Goal: Information Seeking & Learning: Learn about a topic

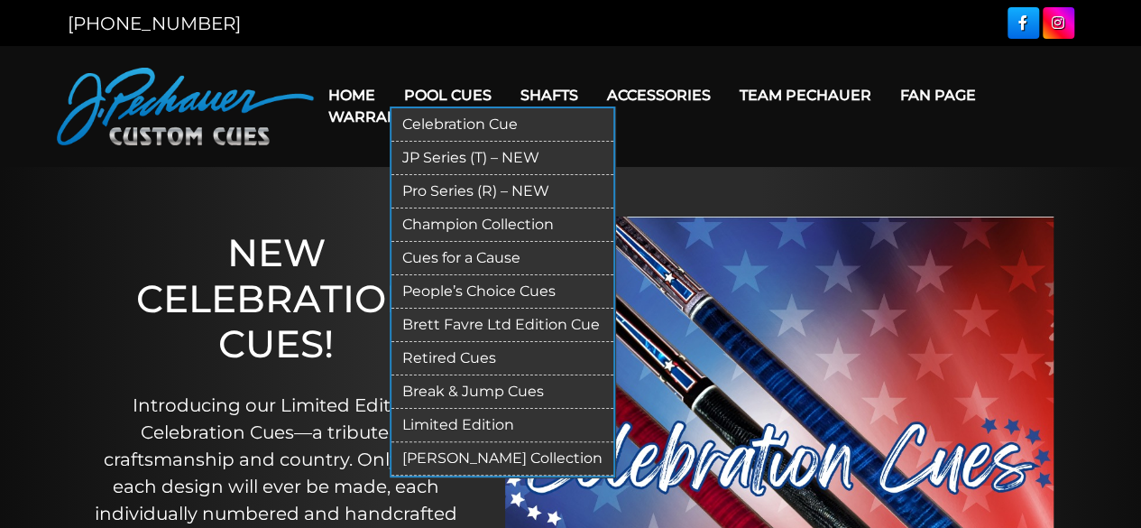
click at [470, 351] on link "Retired Cues" at bounding box center [503, 358] width 222 height 33
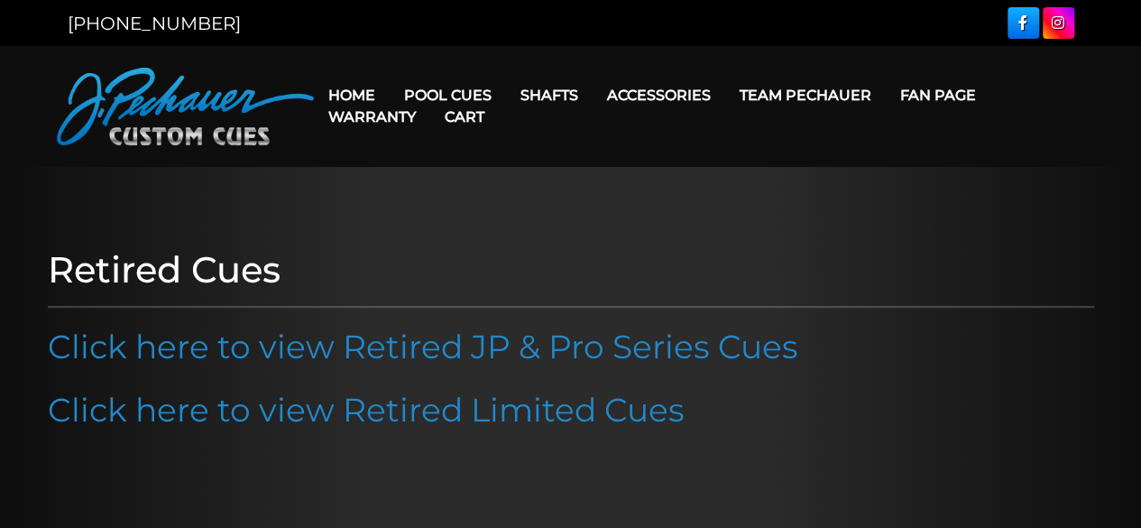
click at [470, 351] on link "Click here to view Retired JP & Pro Series Cues" at bounding box center [423, 347] width 751 height 40
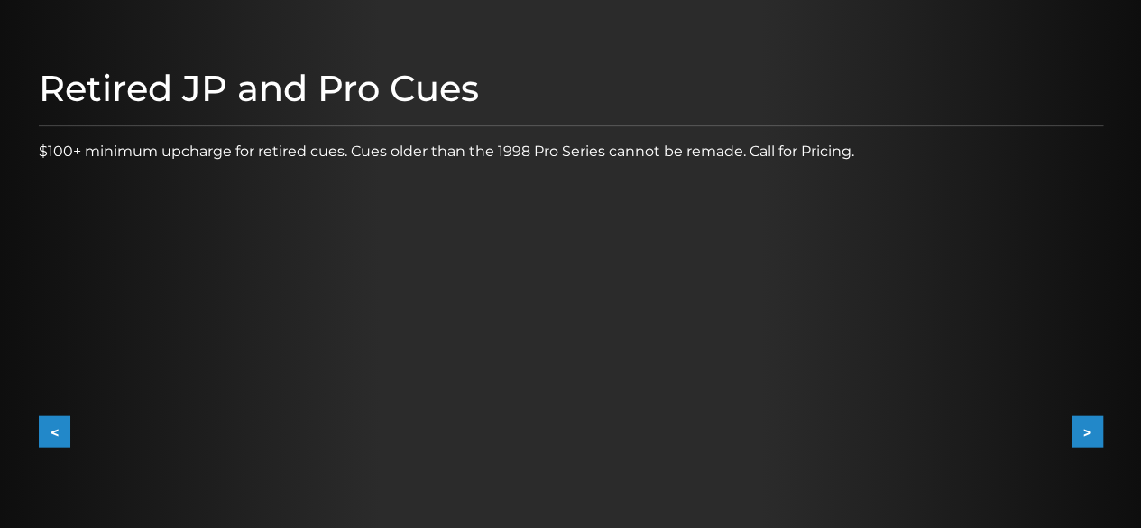
scroll to position [252, 0]
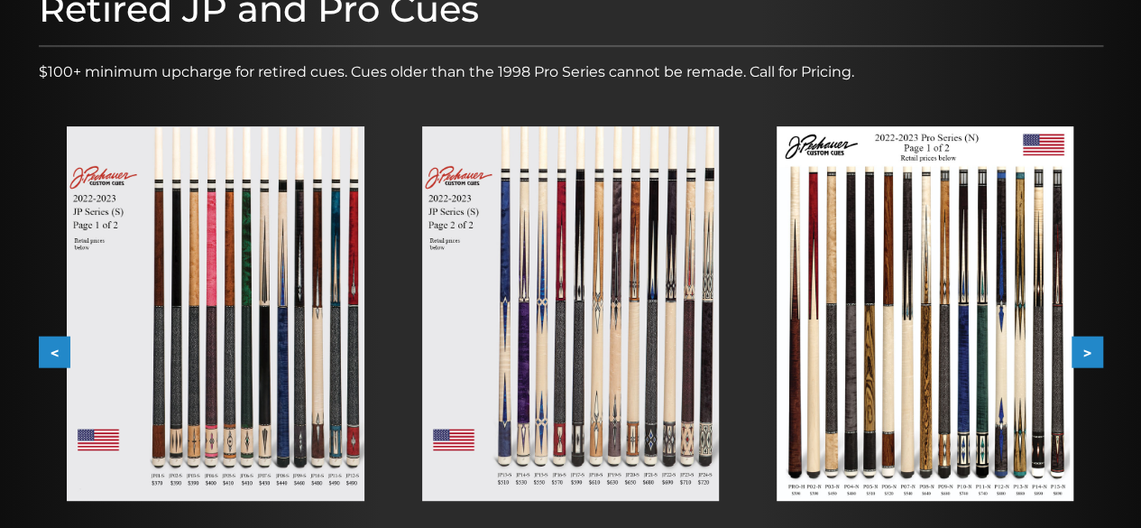
click at [1086, 351] on button ">" at bounding box center [1088, 353] width 32 height 32
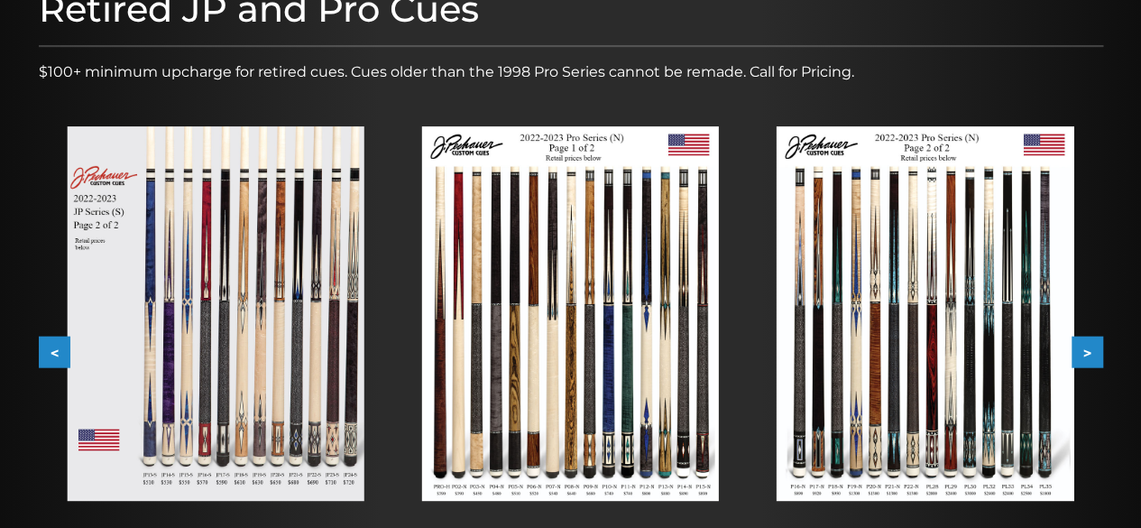
click at [1086, 351] on button ">" at bounding box center [1088, 353] width 32 height 32
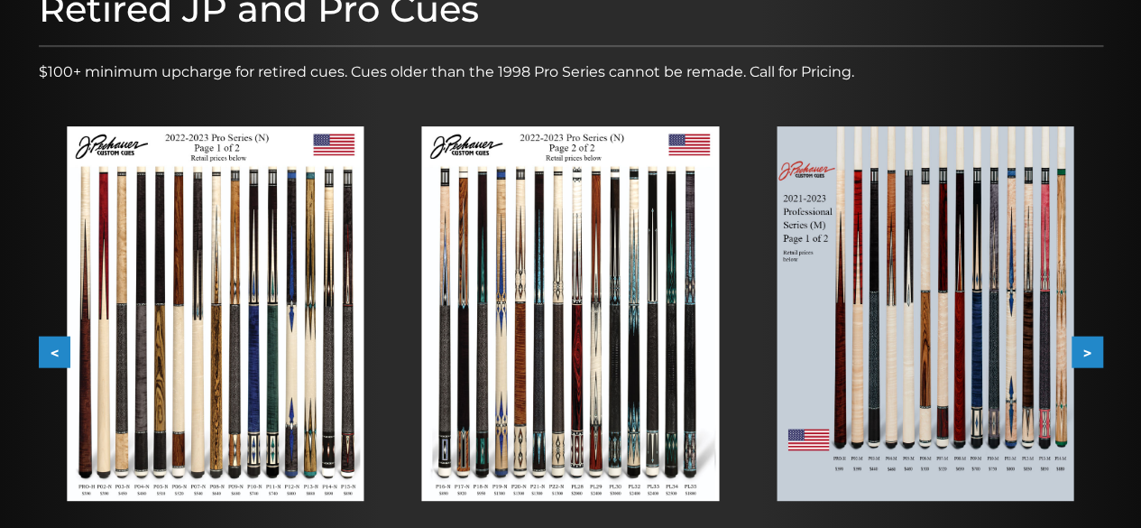
click at [1086, 351] on button ">" at bounding box center [1088, 353] width 32 height 32
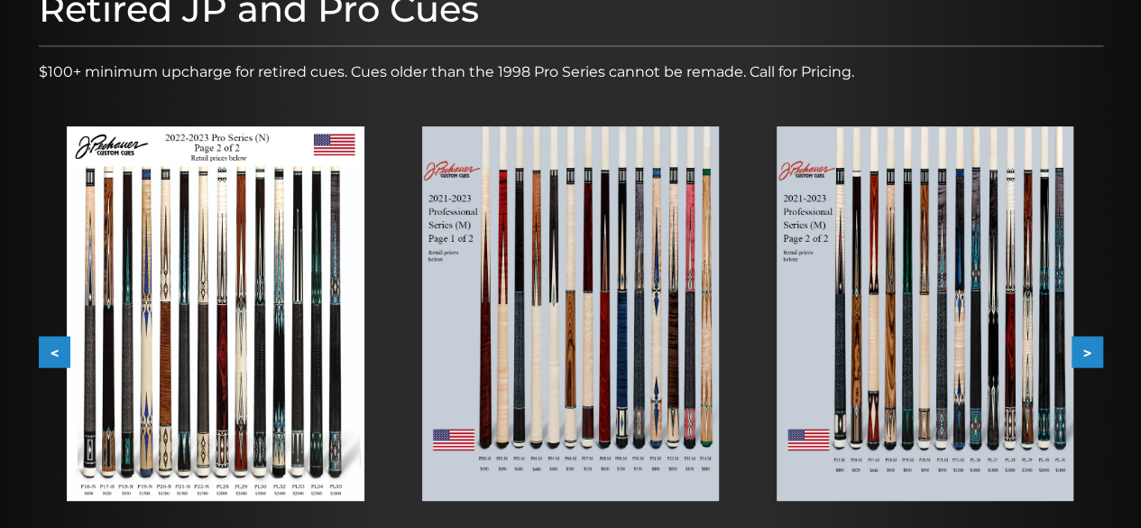
click at [1086, 351] on button ">" at bounding box center [1088, 353] width 32 height 32
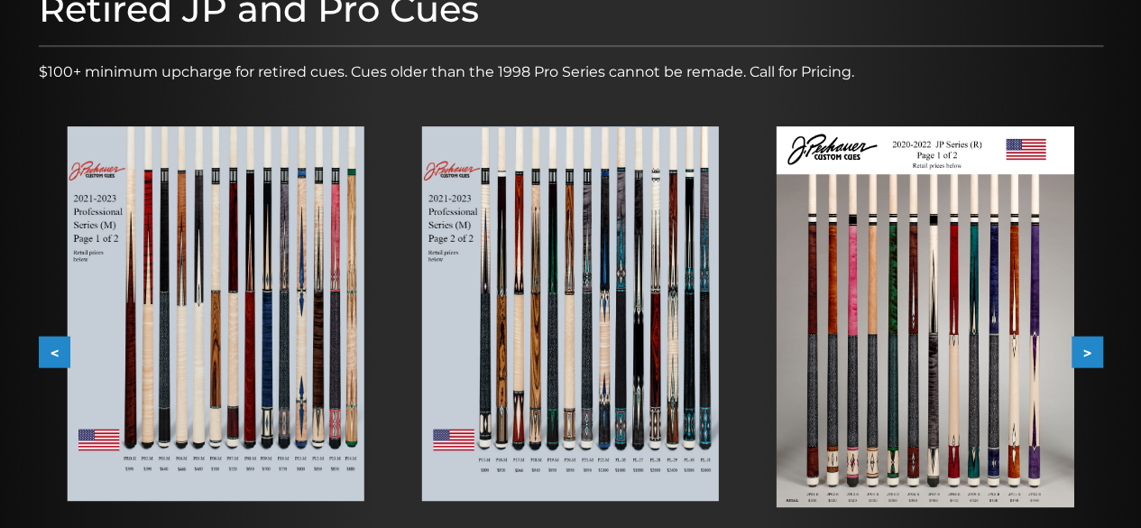
click at [1086, 351] on button ">" at bounding box center [1088, 353] width 32 height 32
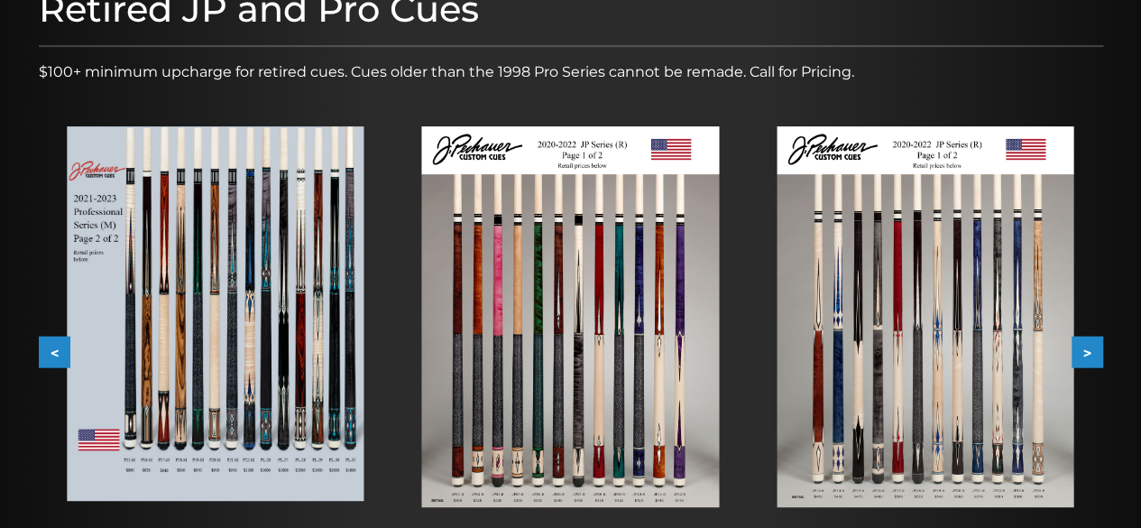
click at [921, 393] on img at bounding box center [925, 316] width 297 height 381
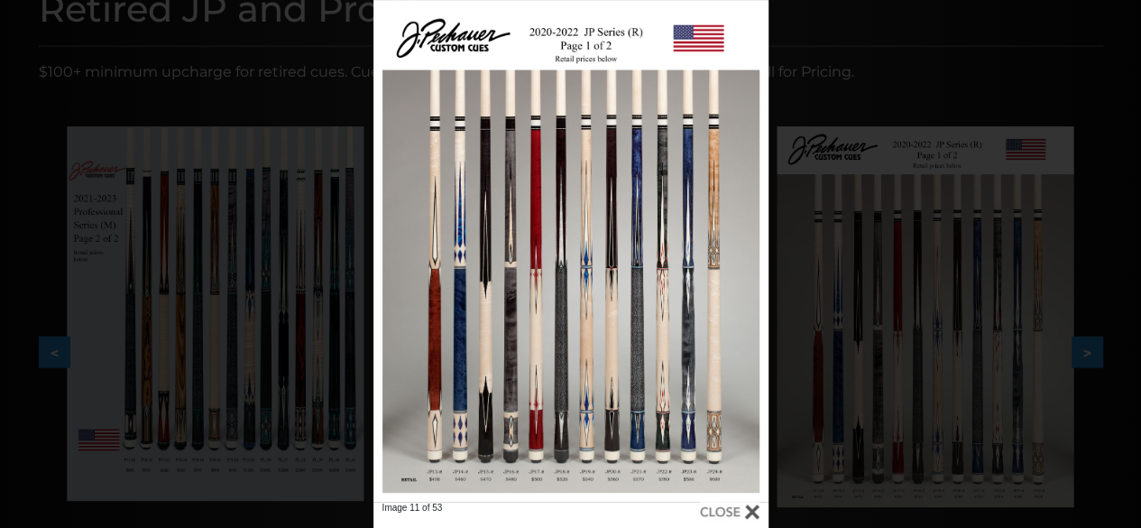
click at [571, 400] on div at bounding box center [571, 251] width 395 height 502
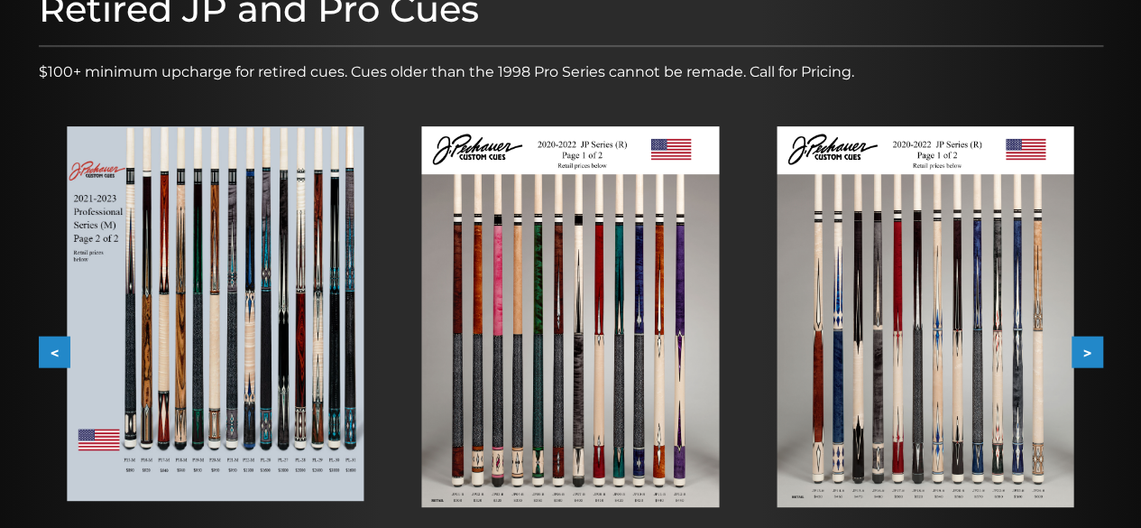
click at [956, 424] on img at bounding box center [925, 316] width 297 height 381
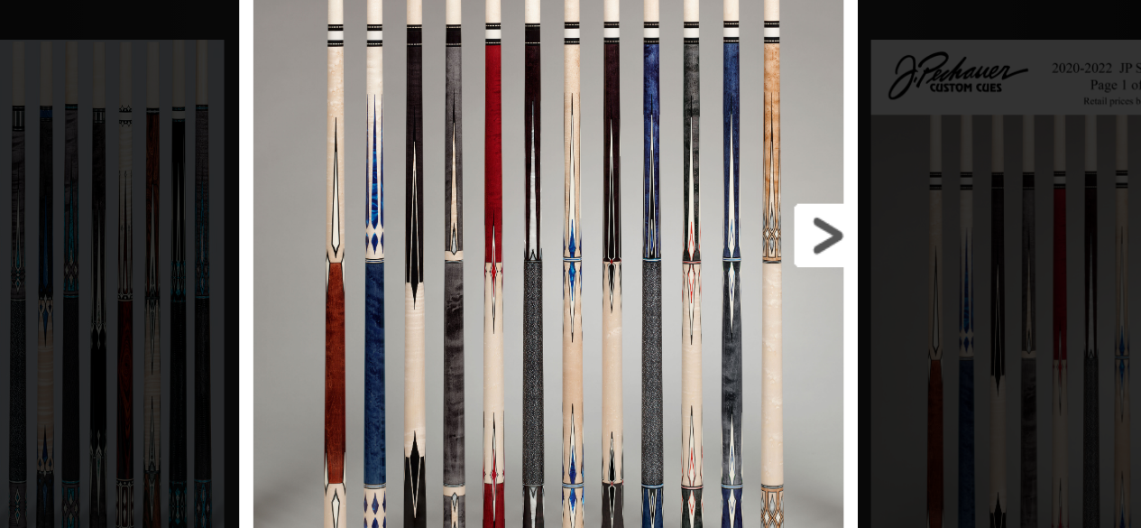
click at [611, 280] on link at bounding box center [679, 251] width 178 height 502
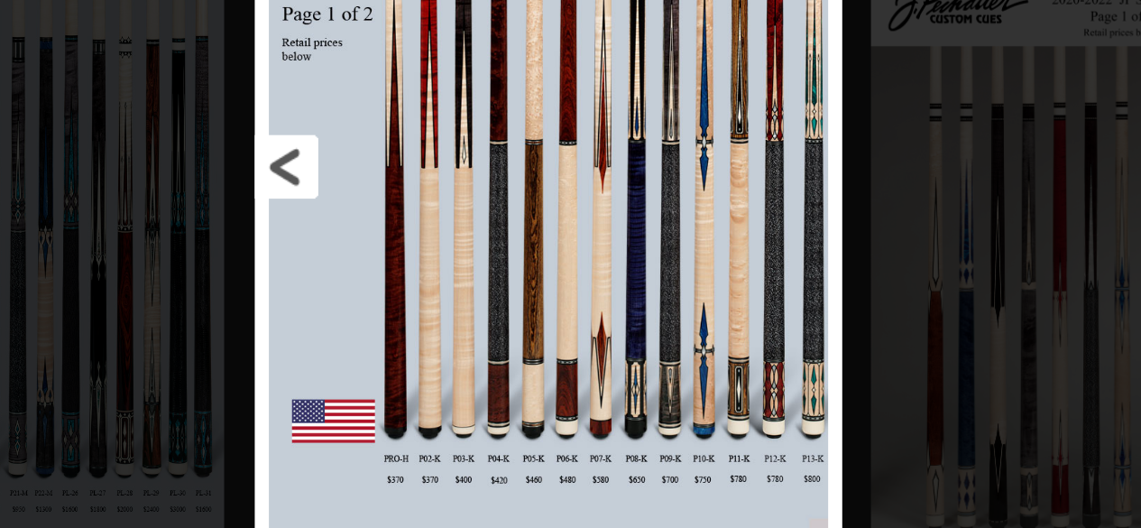
click at [405, 253] on link at bounding box center [467, 251] width 169 height 502
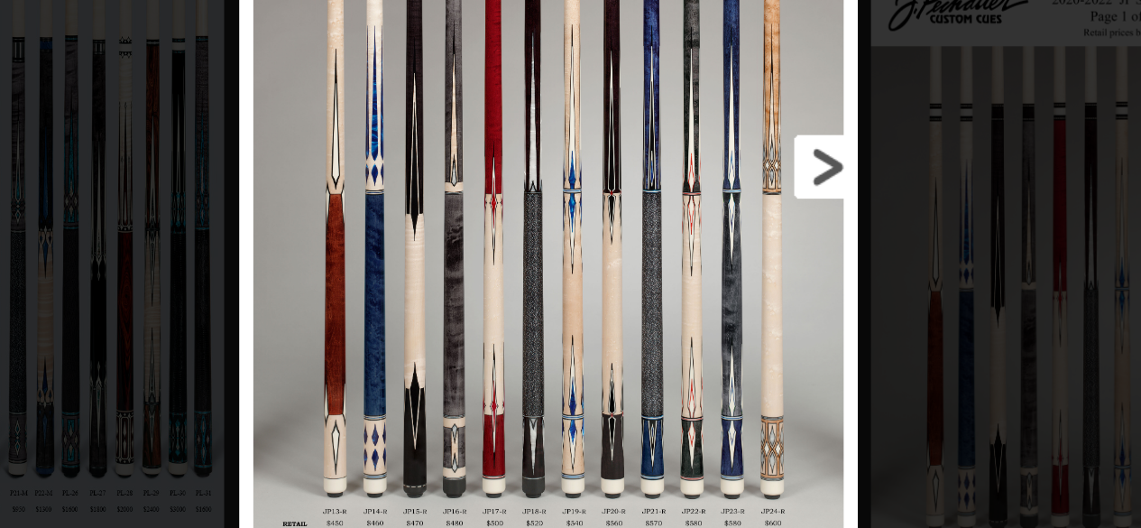
click at [615, 251] on link at bounding box center [679, 251] width 178 height 502
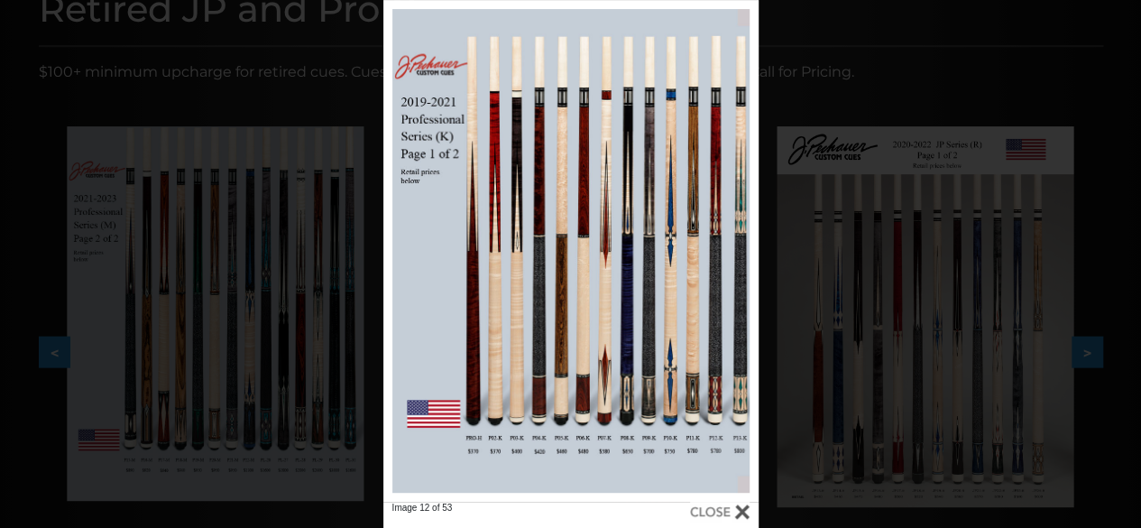
click at [718, 506] on div at bounding box center [720, 512] width 60 height 20
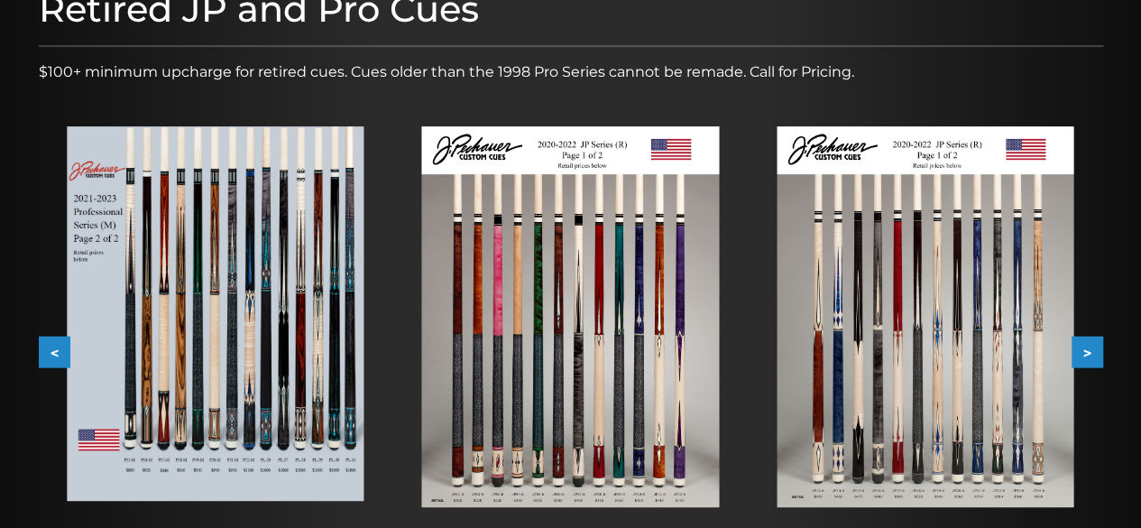
click at [1085, 353] on button ">" at bounding box center [1088, 353] width 32 height 32
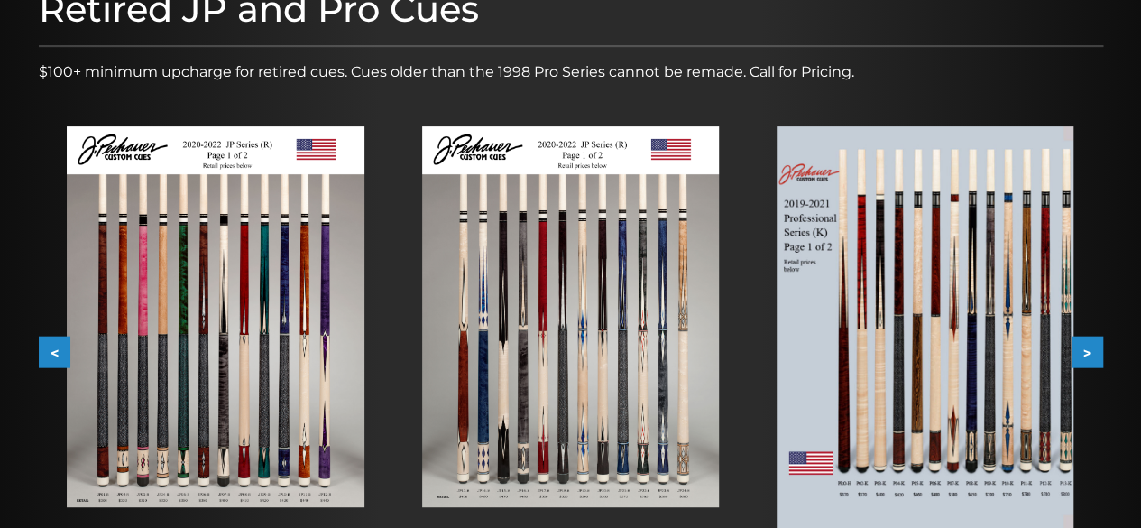
click at [1085, 353] on button ">" at bounding box center [1088, 353] width 32 height 32
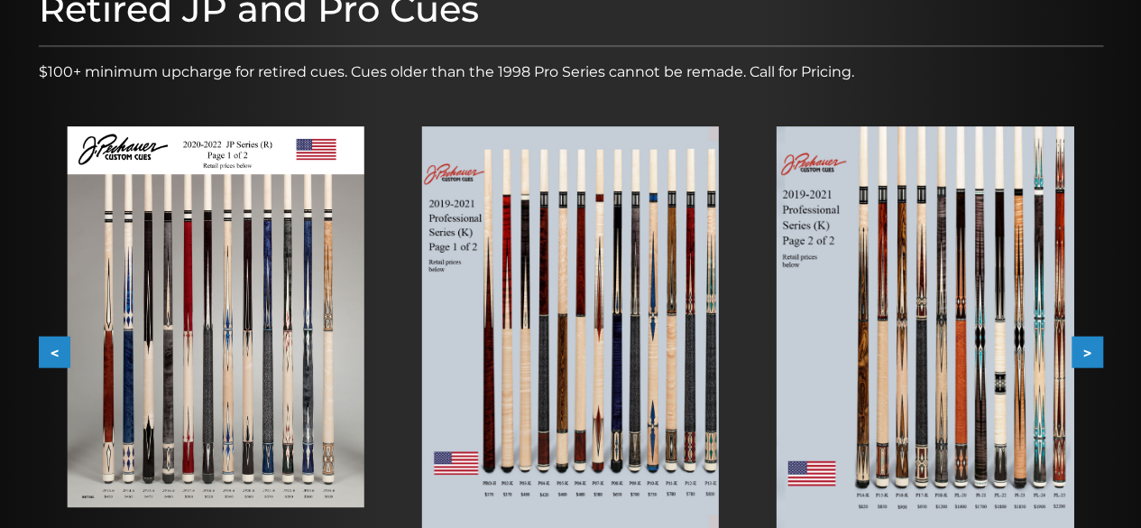
click at [1085, 353] on button ">" at bounding box center [1088, 353] width 32 height 32
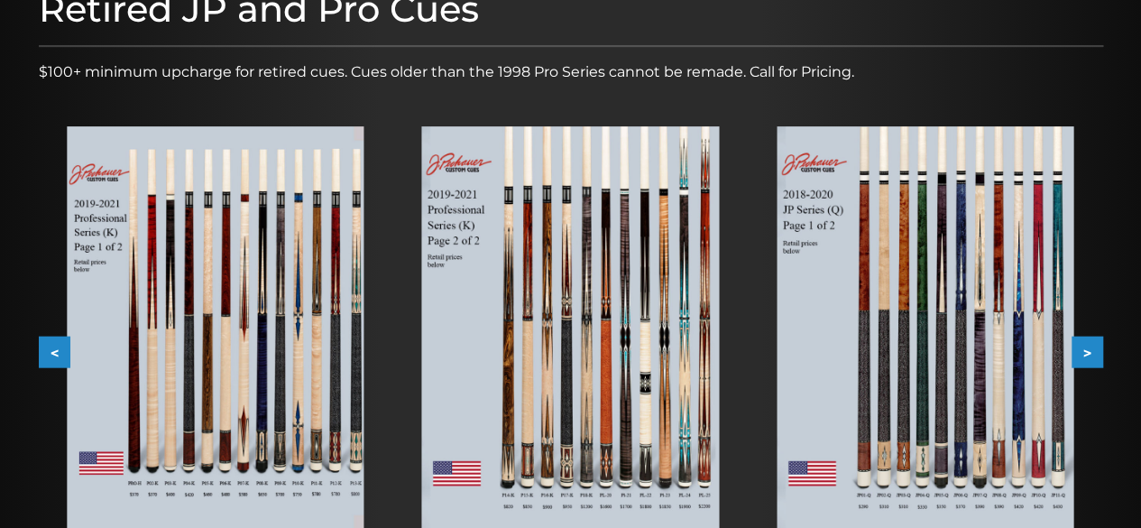
click at [1085, 353] on button ">" at bounding box center [1088, 353] width 32 height 32
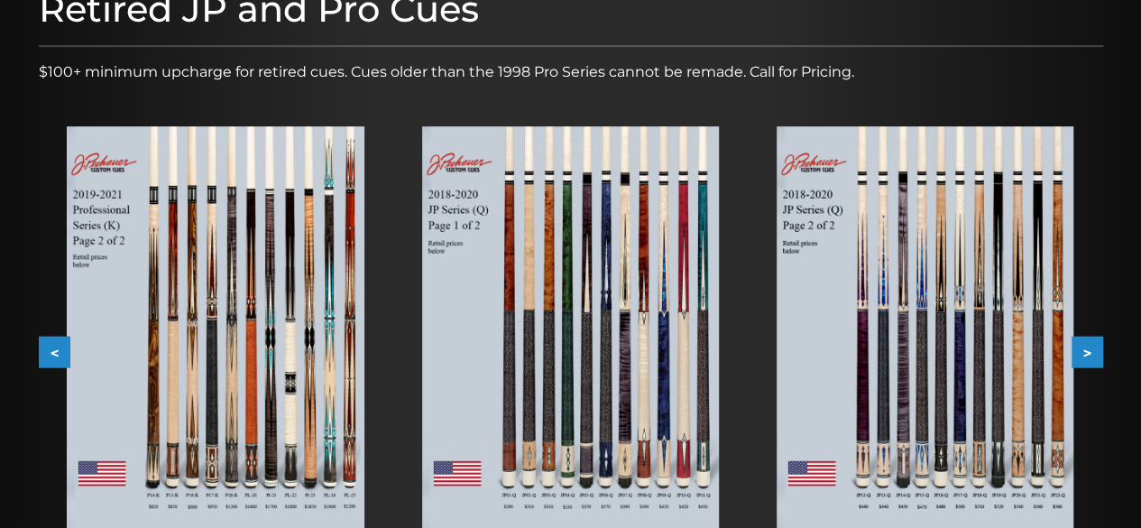
click at [979, 346] on img at bounding box center [925, 327] width 297 height 402
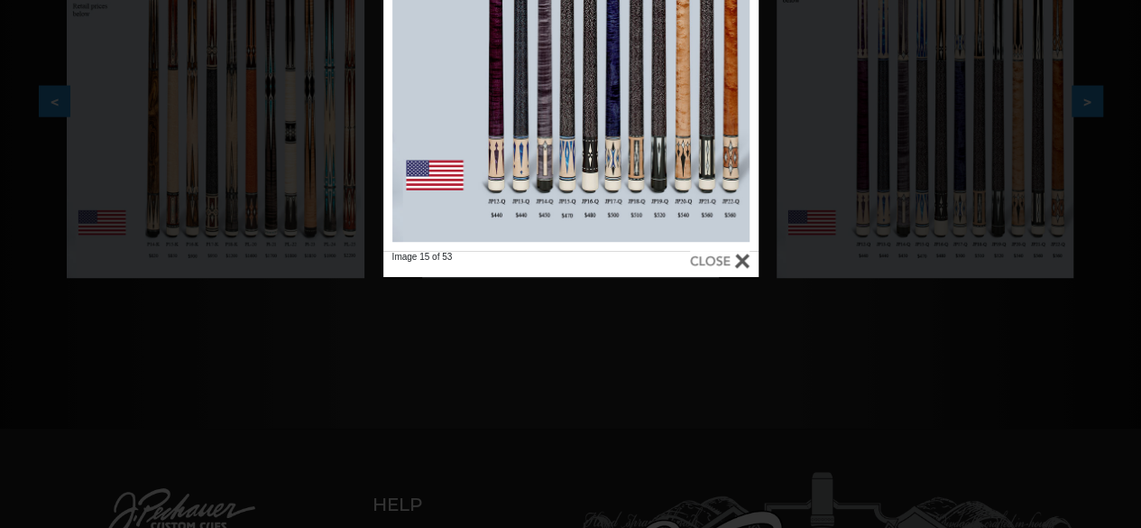
scroll to position [506, 0]
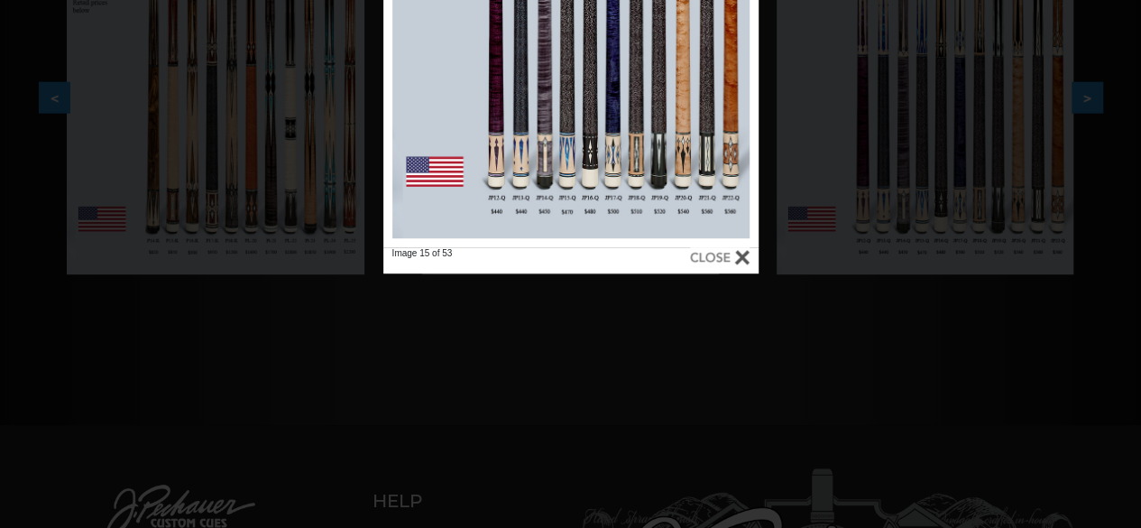
click at [714, 255] on div at bounding box center [720, 257] width 60 height 20
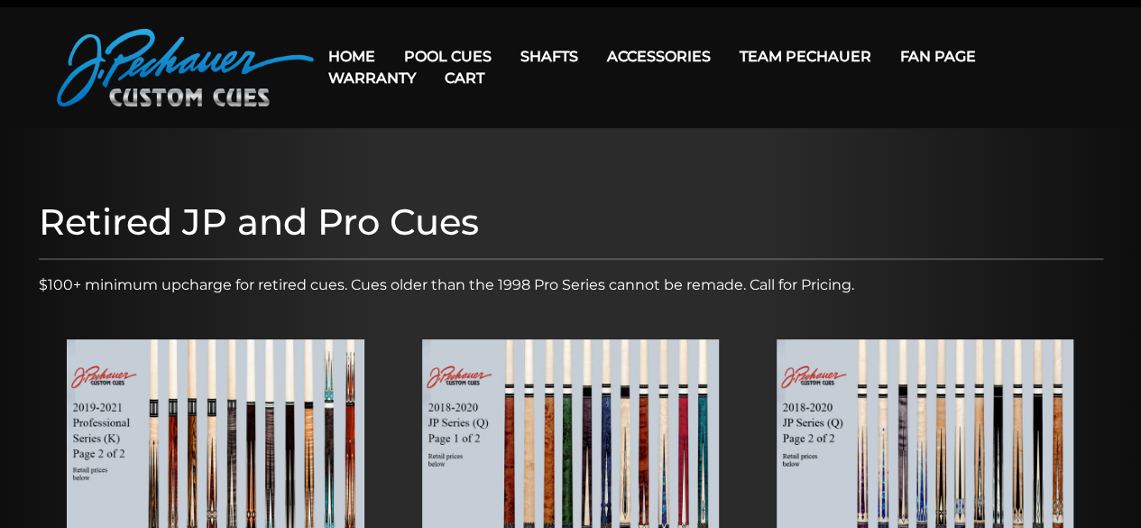
scroll to position [0, 0]
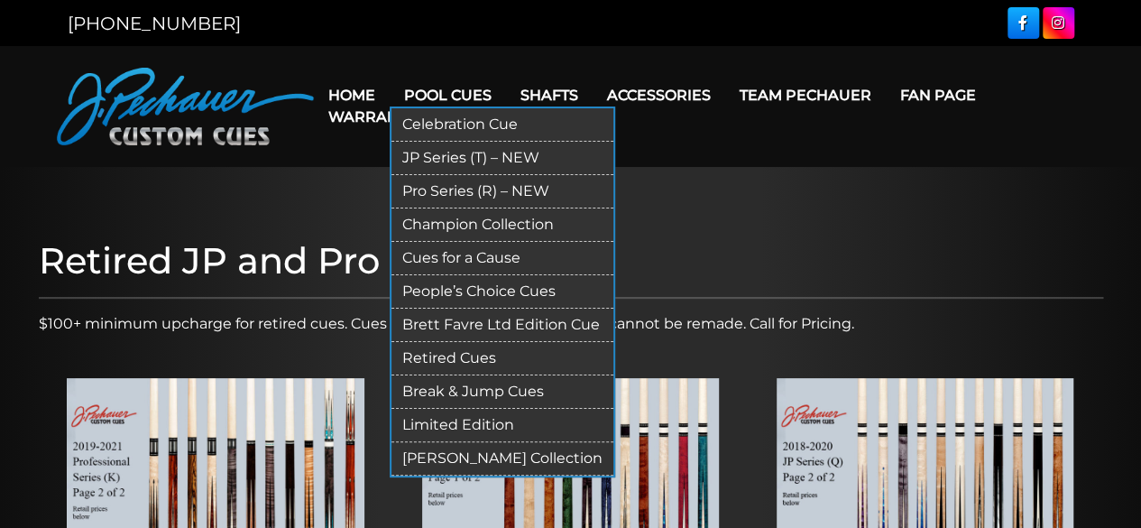
click at [471, 189] on link "Pro Series (R) – NEW" at bounding box center [503, 191] width 222 height 33
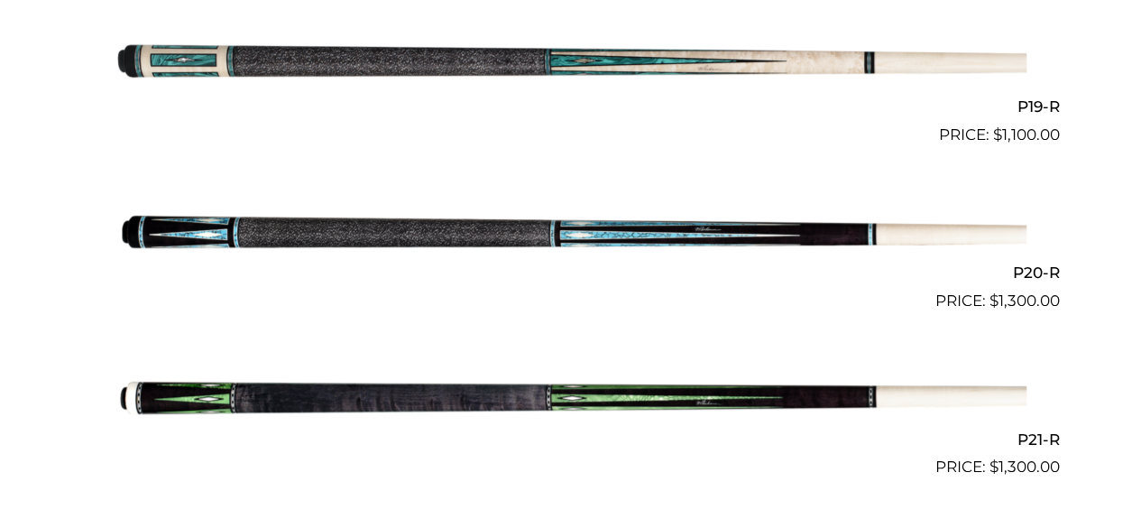
scroll to position [3578, 0]
